Goal: Task Accomplishment & Management: Use online tool/utility

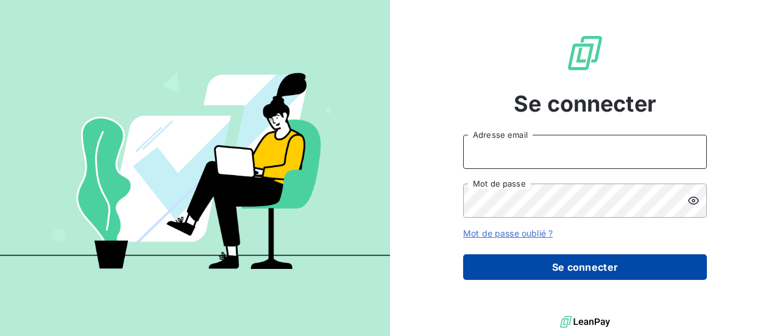
type input "[EMAIL_ADDRESS][DOMAIN_NAME]"
click at [533, 265] on button "Se connecter" at bounding box center [585, 267] width 244 height 26
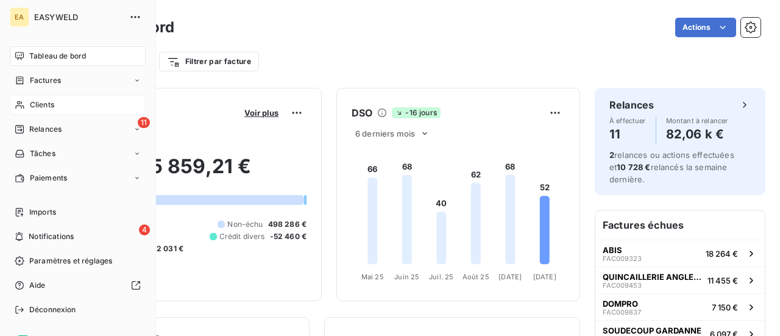
click at [22, 107] on icon at bounding box center [20, 105] width 10 height 10
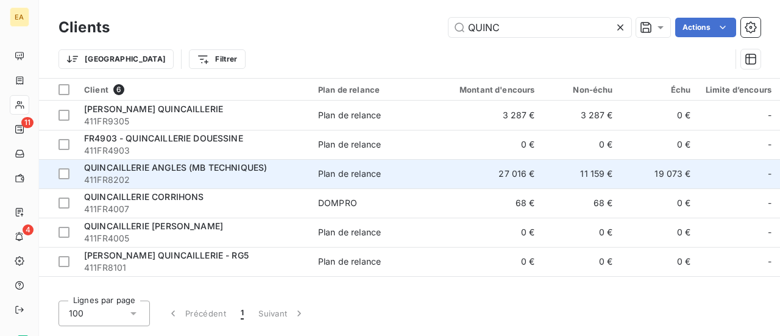
type input "QUINC"
click at [182, 177] on span "411FR8202" at bounding box center [193, 180] width 219 height 12
